Goal: Check status: Check status

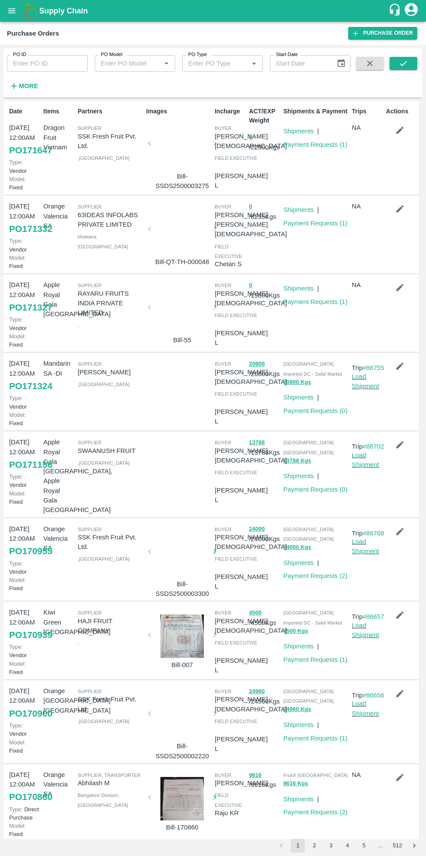
click at [304, 222] on link "Payment Requests ( 1 )" at bounding box center [315, 223] width 64 height 7
